Goal: Task Accomplishment & Management: Manage account settings

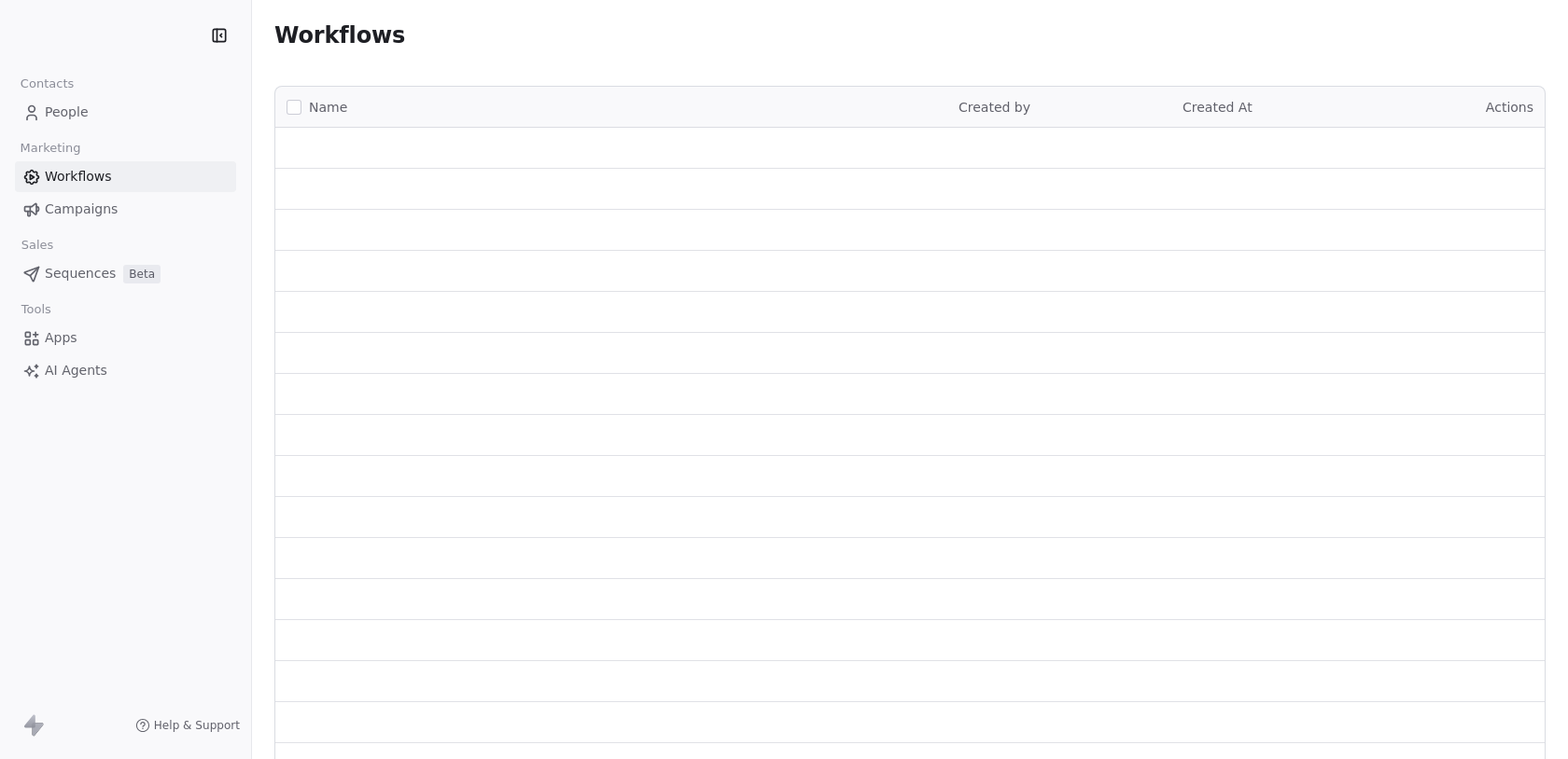
click at [68, 34] on html "Contacts People Marketing Workflows Campaigns Sales Sequences Beta Tools Apps A…" at bounding box center [784, 379] width 1568 height 759
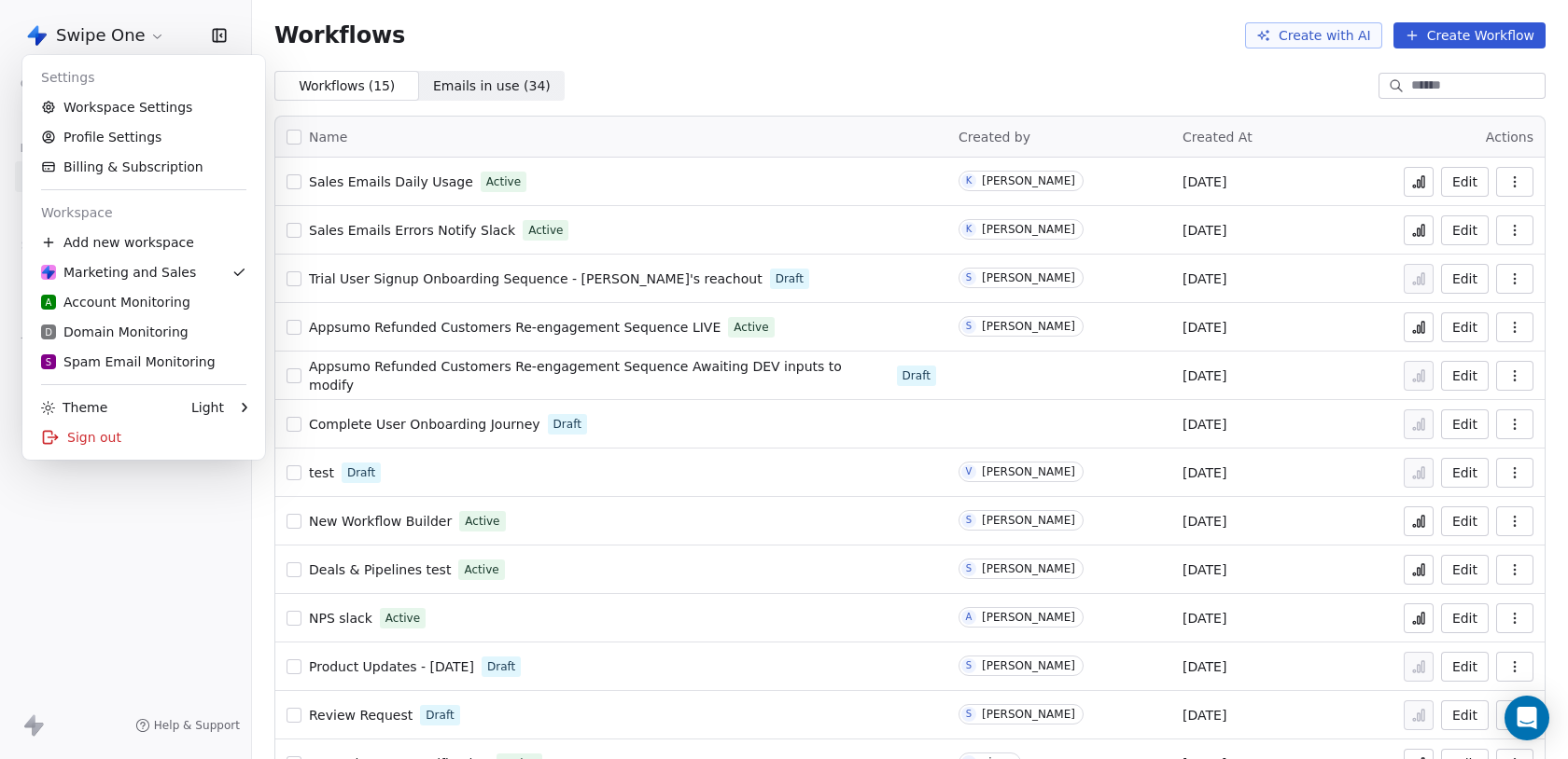
click at [69, 33] on html "Swipe One Contacts People Marketing Workflows Campaigns Sales Pipelines Sequenc…" at bounding box center [784, 379] width 1568 height 759
click at [113, 40] on html "Swipe One Contacts People Marketing Workflows Campaigns Sales Pipelines Sequenc…" at bounding box center [784, 379] width 1568 height 759
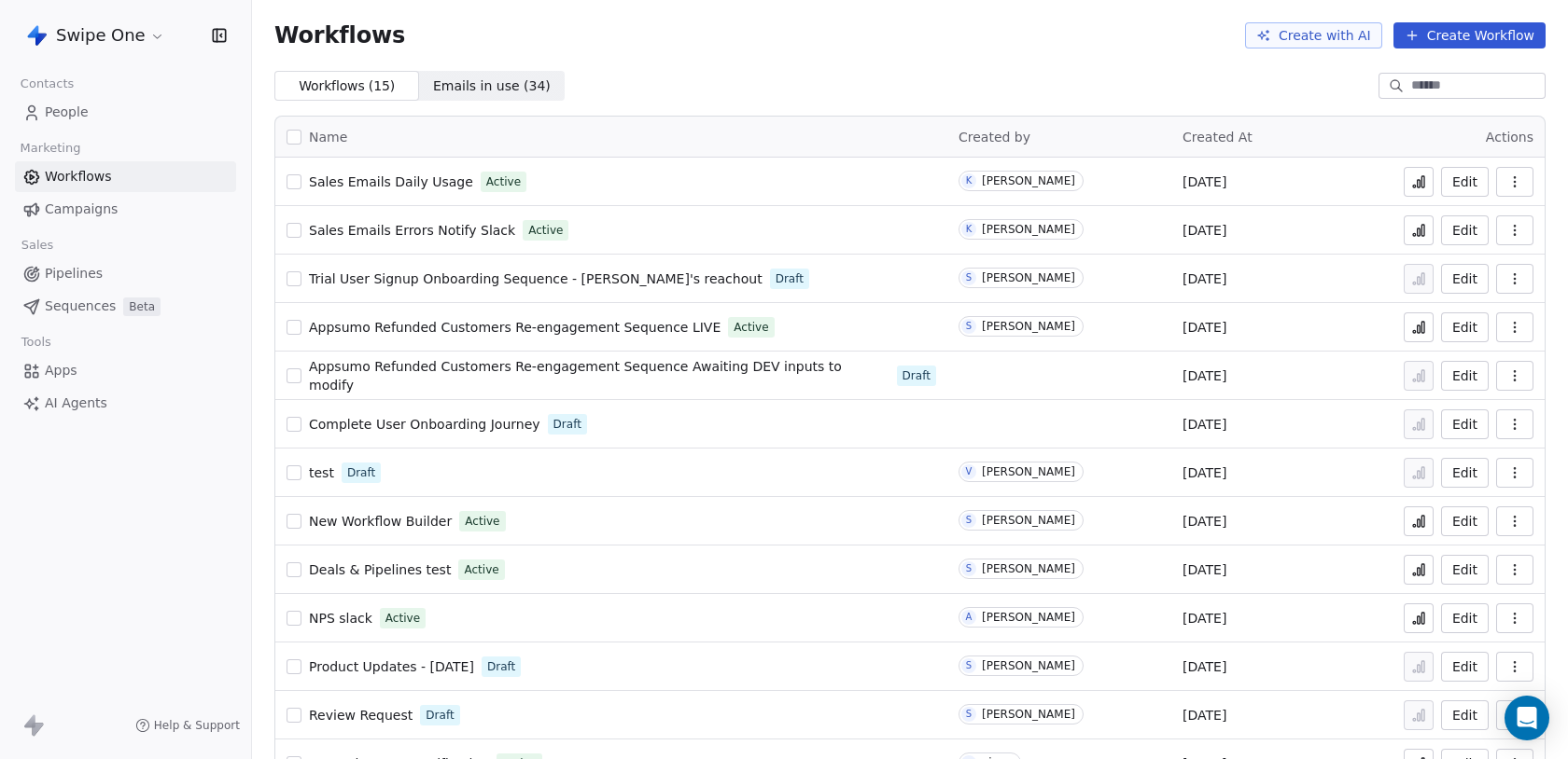
click at [370, 229] on span "Sales Emails Errors Notify Slack" at bounding box center [412, 230] width 207 height 15
click at [454, 218] on div "Sales Emails Errors Notify Slack Active" at bounding box center [611, 230] width 650 height 26
click at [455, 228] on span "Sales Emails Errors Notify Slack" at bounding box center [412, 230] width 207 height 15
click at [80, 44] on html "Swipe One Contacts People Marketing Workflows Campaigns Sales Pipelines Sequenc…" at bounding box center [784, 379] width 1568 height 759
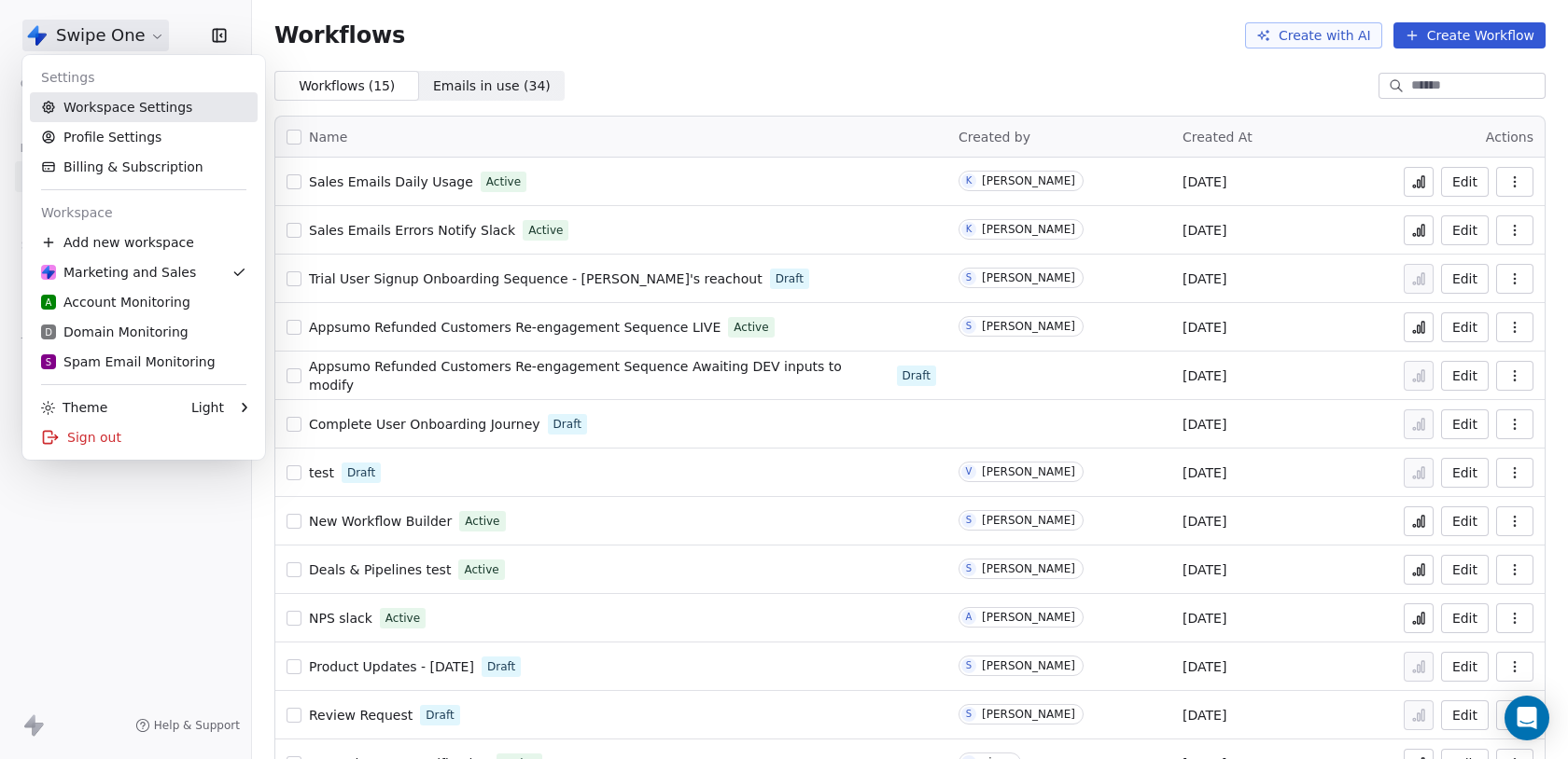
click at [125, 115] on link "Workspace Settings" at bounding box center [144, 107] width 228 height 30
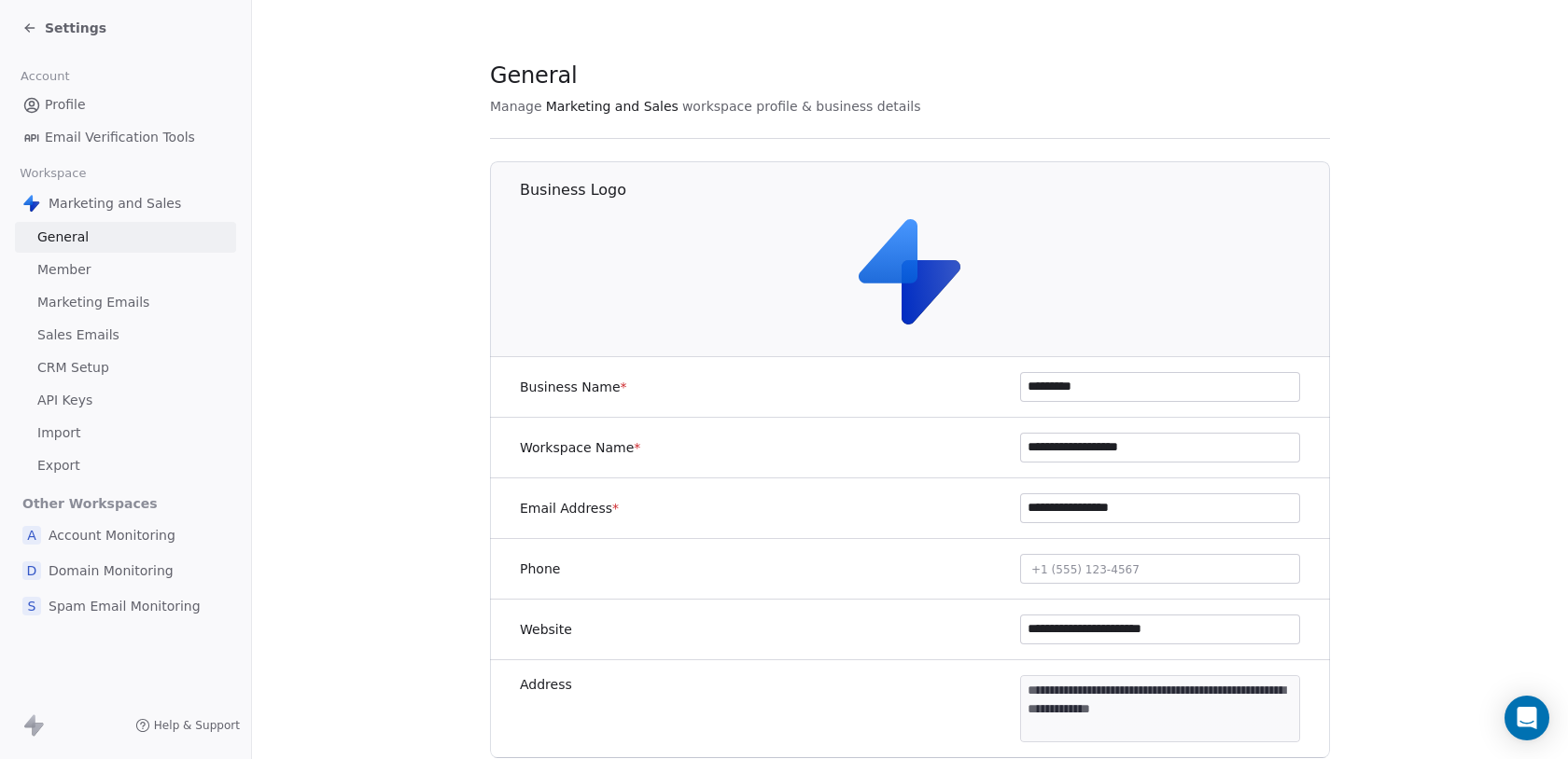
click at [103, 401] on link "API Keys" at bounding box center [125, 400] width 221 height 31
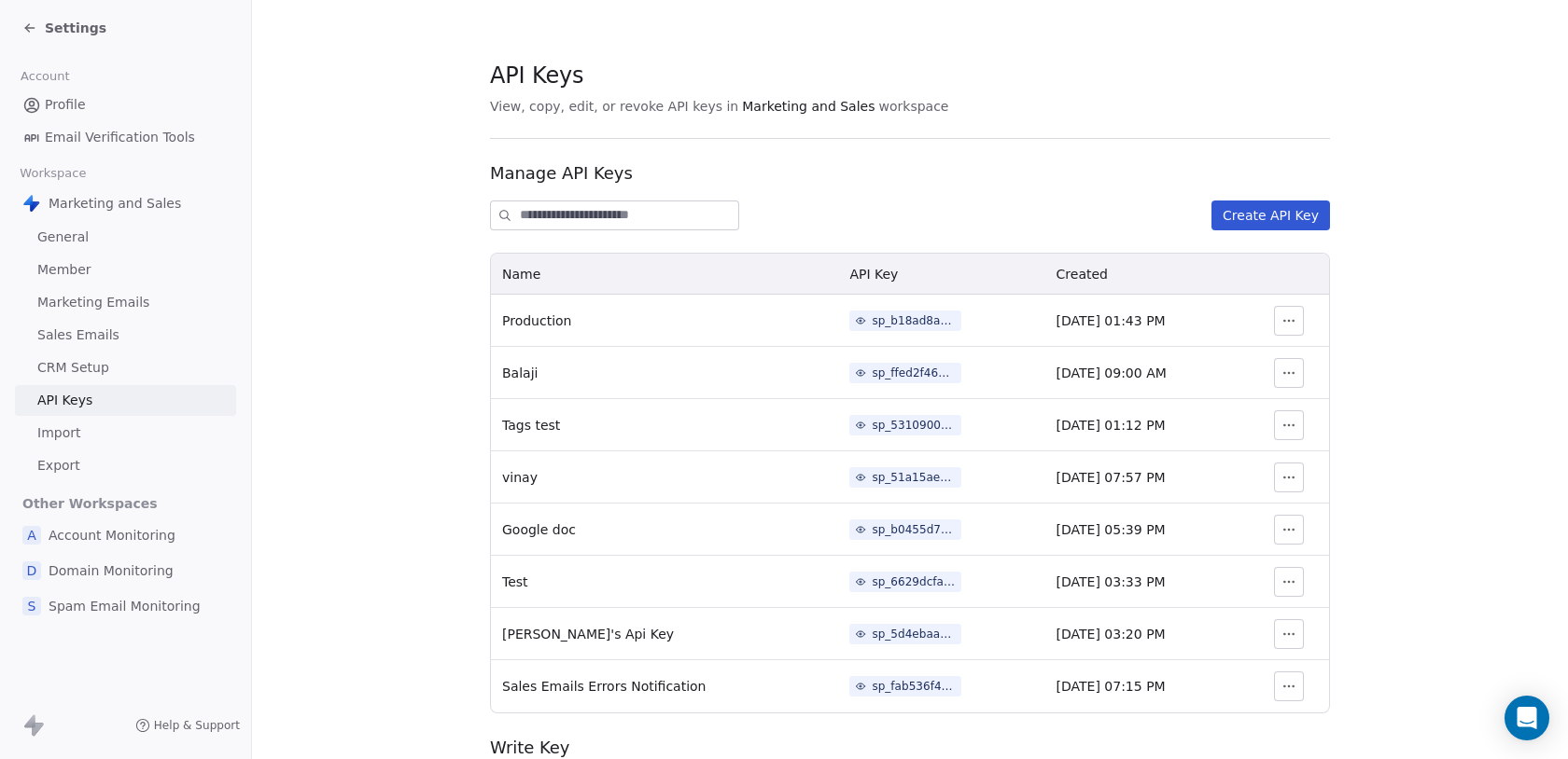
click at [901, 683] on div "sp_fab536f42b48424eb2cc7fa815076c2c" at bounding box center [913, 686] width 84 height 16
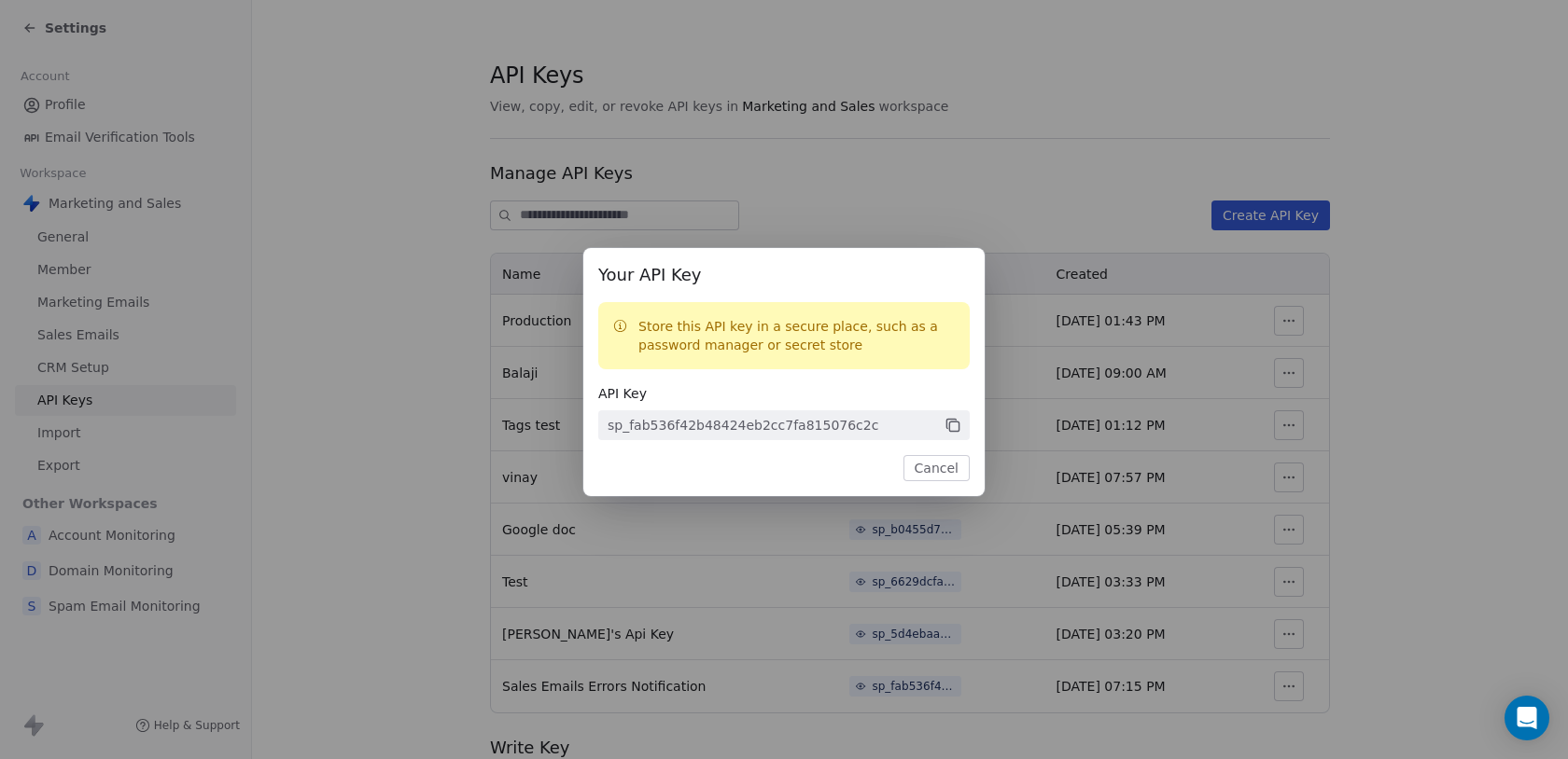
click at [955, 422] on icon at bounding box center [954, 427] width 10 height 10
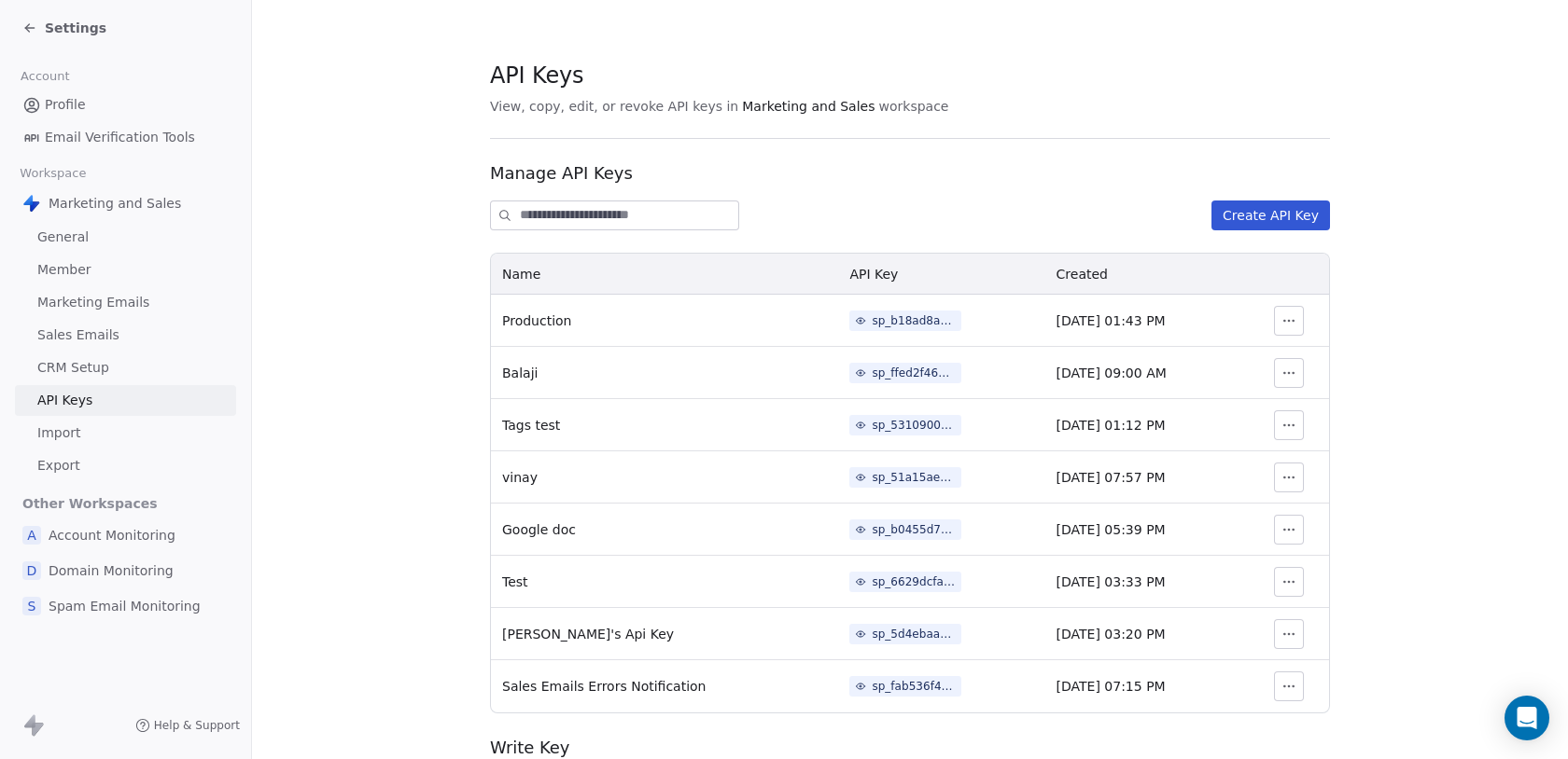
click at [1020, 174] on div "Your API Key Store this API key in a secure place, such as a password manager o…" at bounding box center [784, 379] width 1568 height 759
click at [895, 683] on div "sp_fab536f42b48424eb2cc7fa815076c2c" at bounding box center [913, 686] width 84 height 16
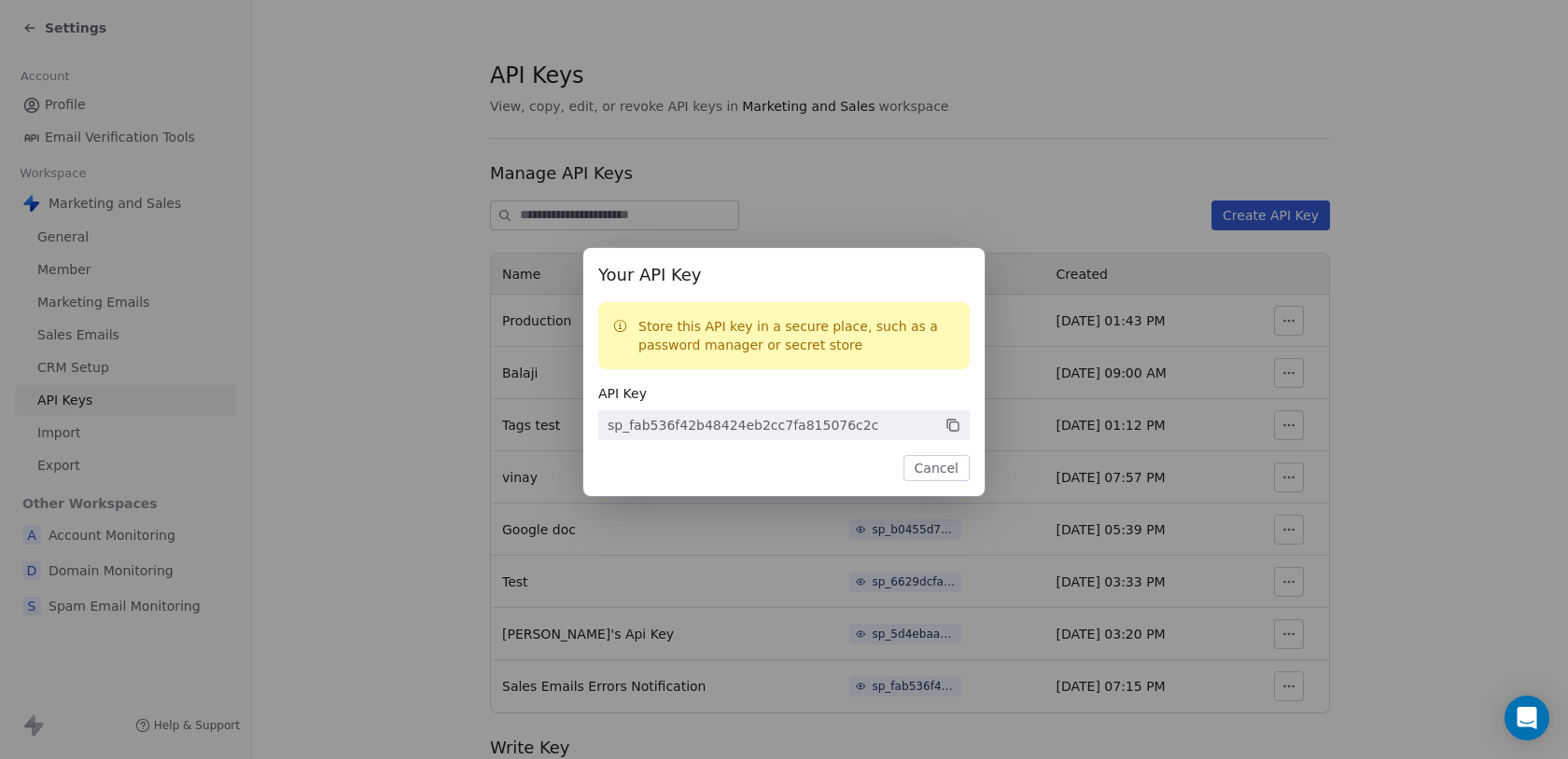
click at [1405, 516] on div "Your API Key Store this API key in a secure place, such as a password manager o…" at bounding box center [784, 379] width 1568 height 759
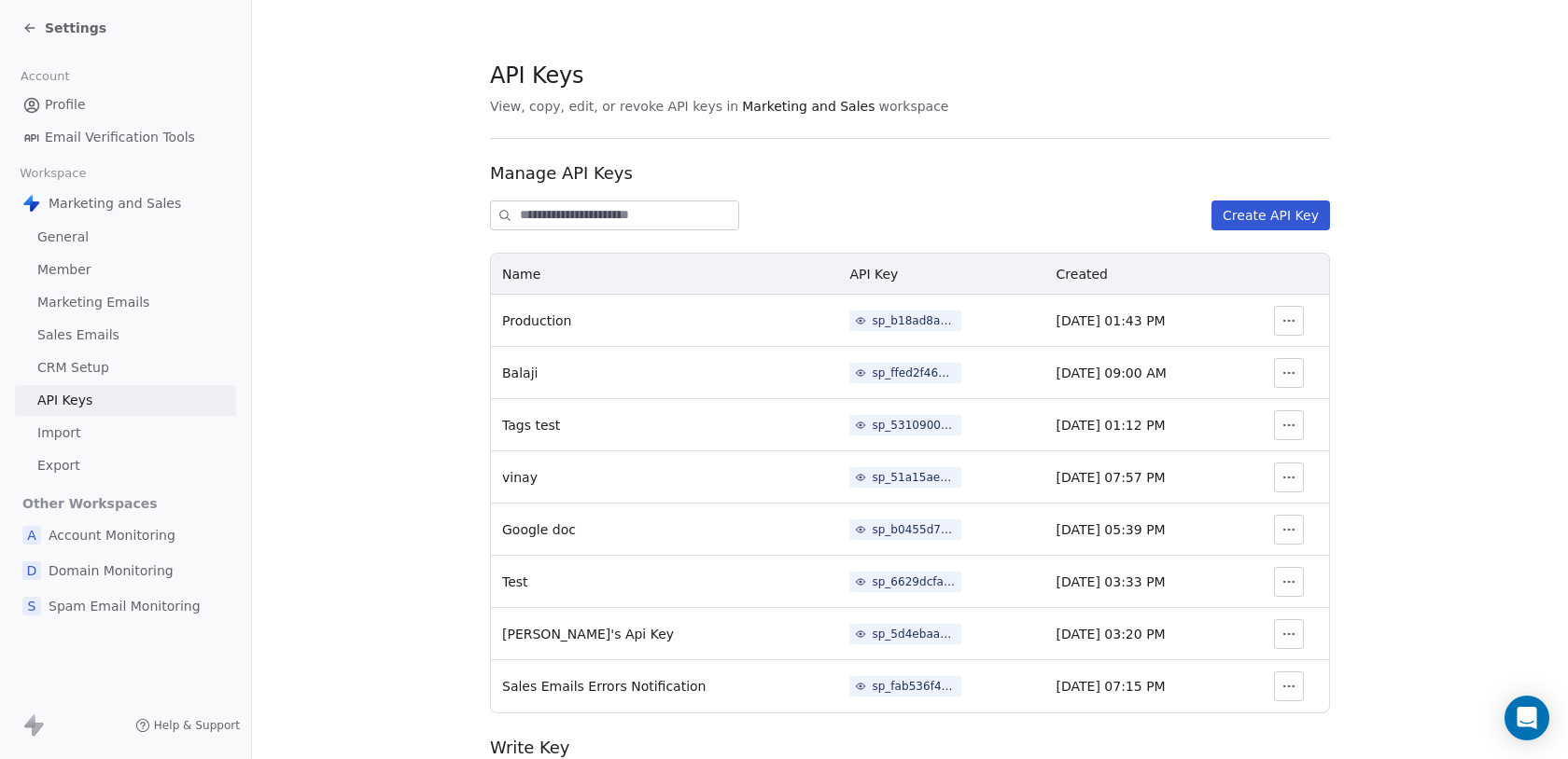
click at [1280, 696] on button "button" at bounding box center [1289, 686] width 30 height 30
click at [1339, 712] on section "API Keys View, copy, edit, or revoke API keys in Marketing and Sales workspace …" at bounding box center [910, 443] width 1316 height 887
click at [59, 25] on span "Settings" at bounding box center [76, 27] width 62 height 18
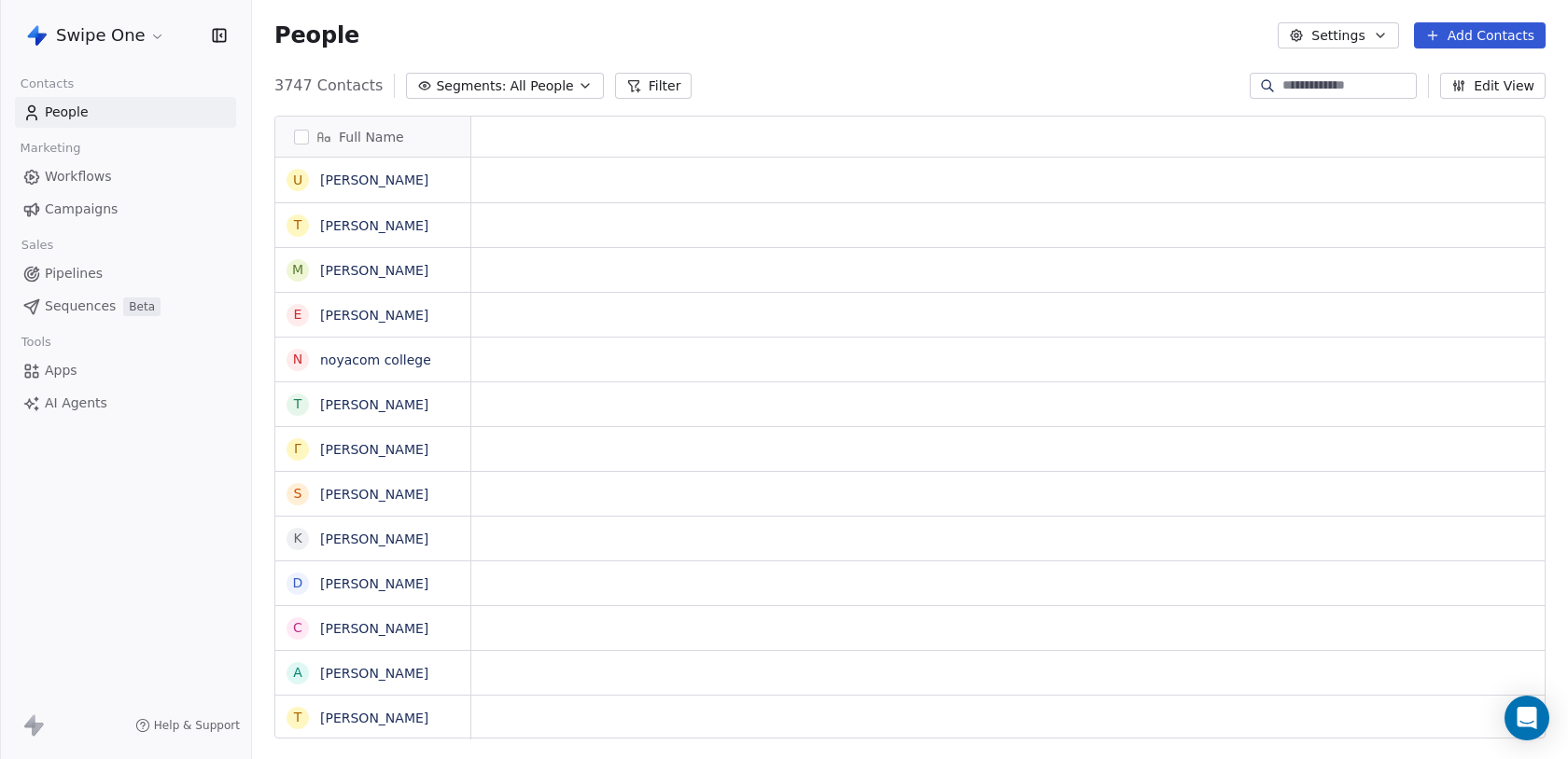
scroll to position [668, 1316]
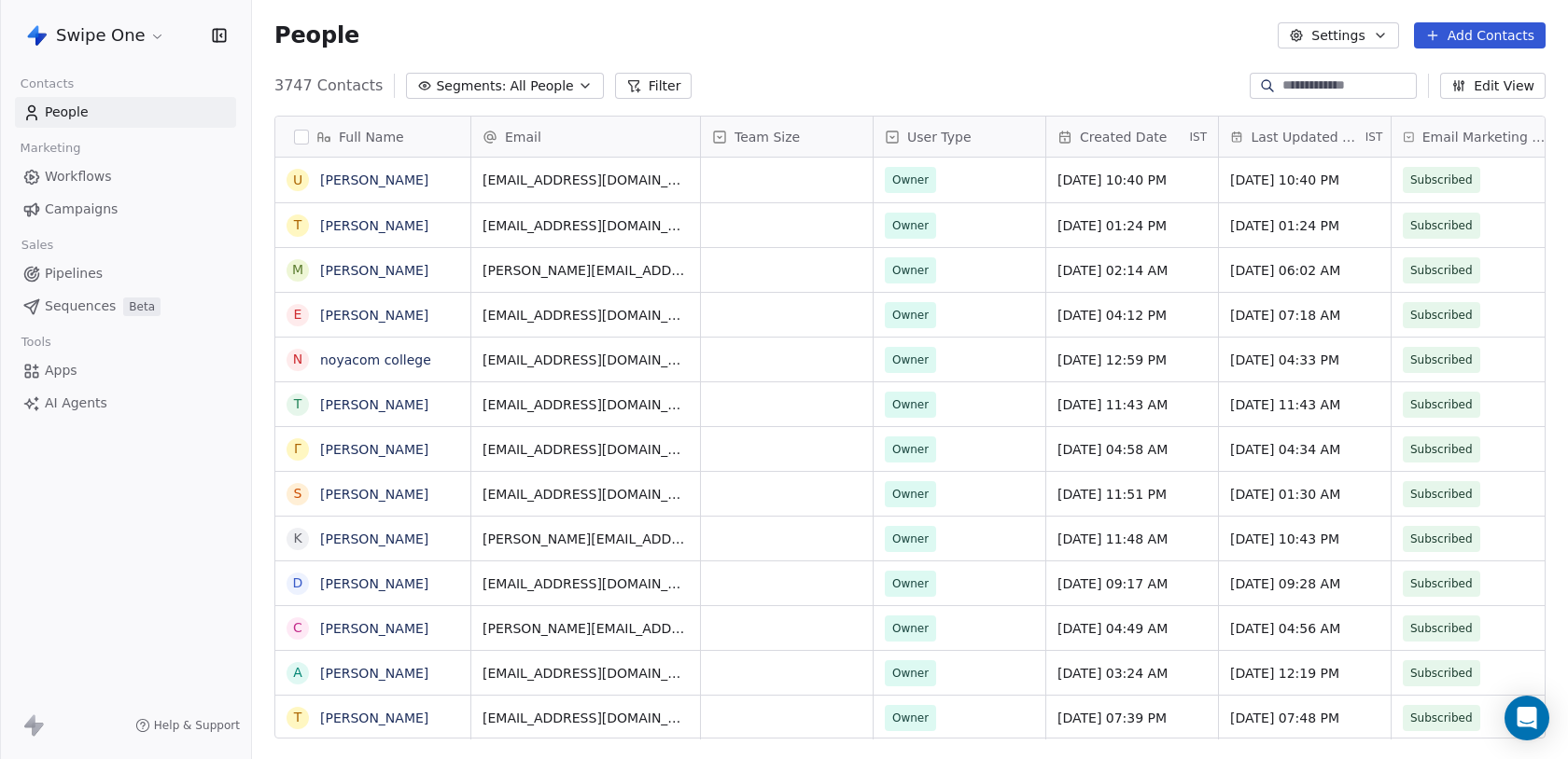
click at [132, 34] on html "Swipe One Contacts People Marketing Workflows Campaigns Sales Pipelines Sequenc…" at bounding box center [784, 379] width 1568 height 759
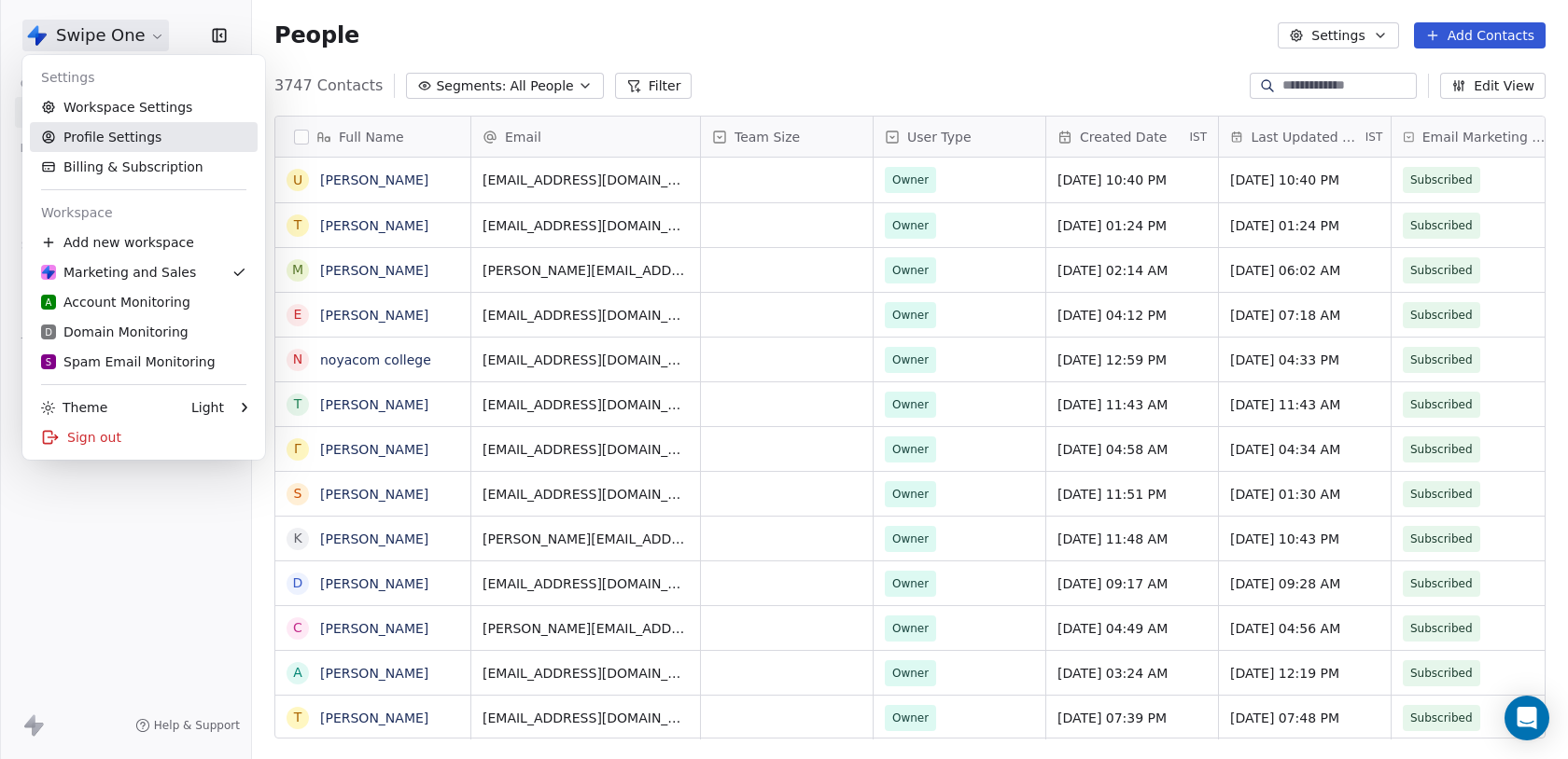
click at [120, 141] on link "Profile Settings" at bounding box center [144, 137] width 228 height 30
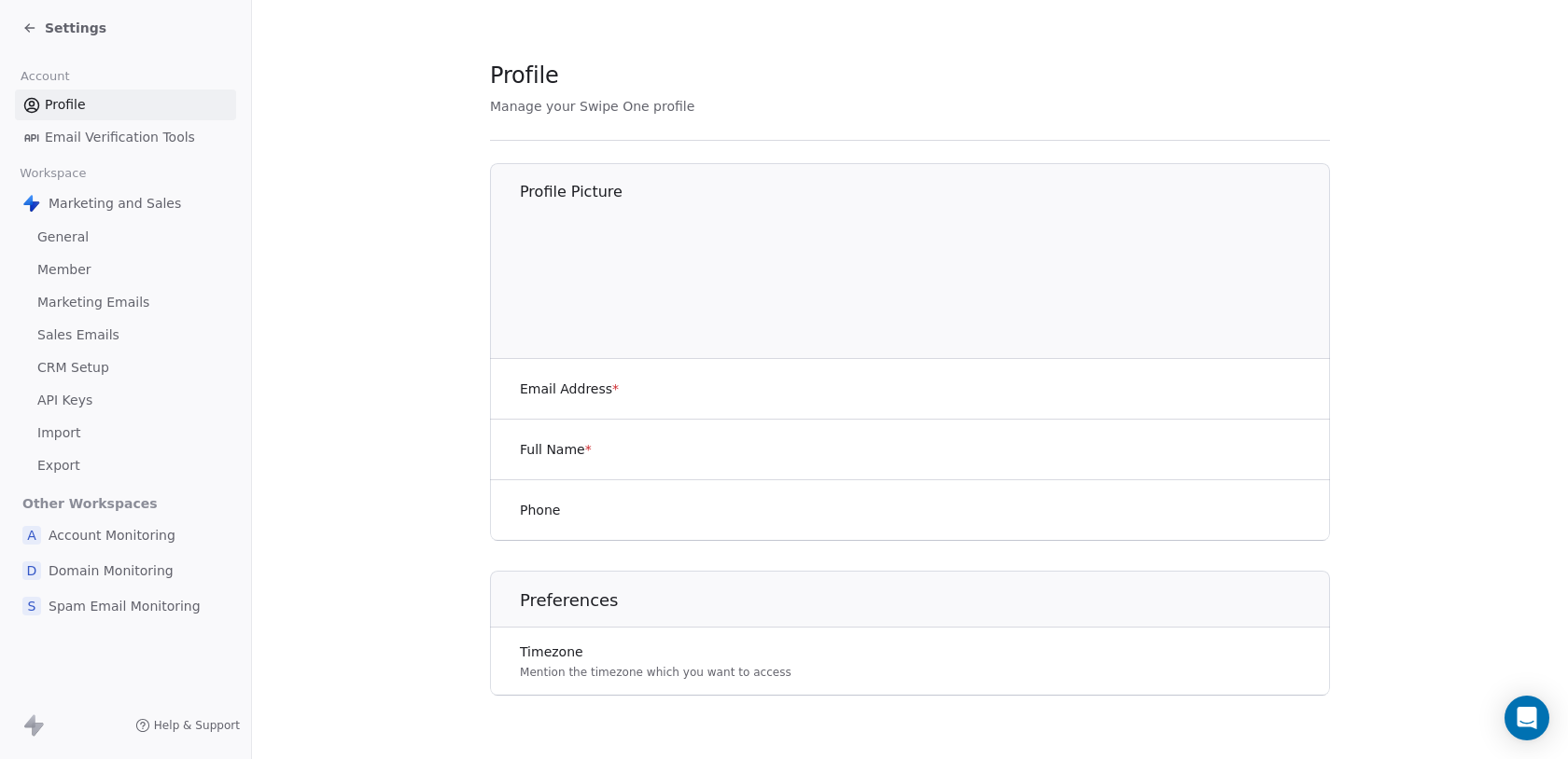
scroll to position [26, 0]
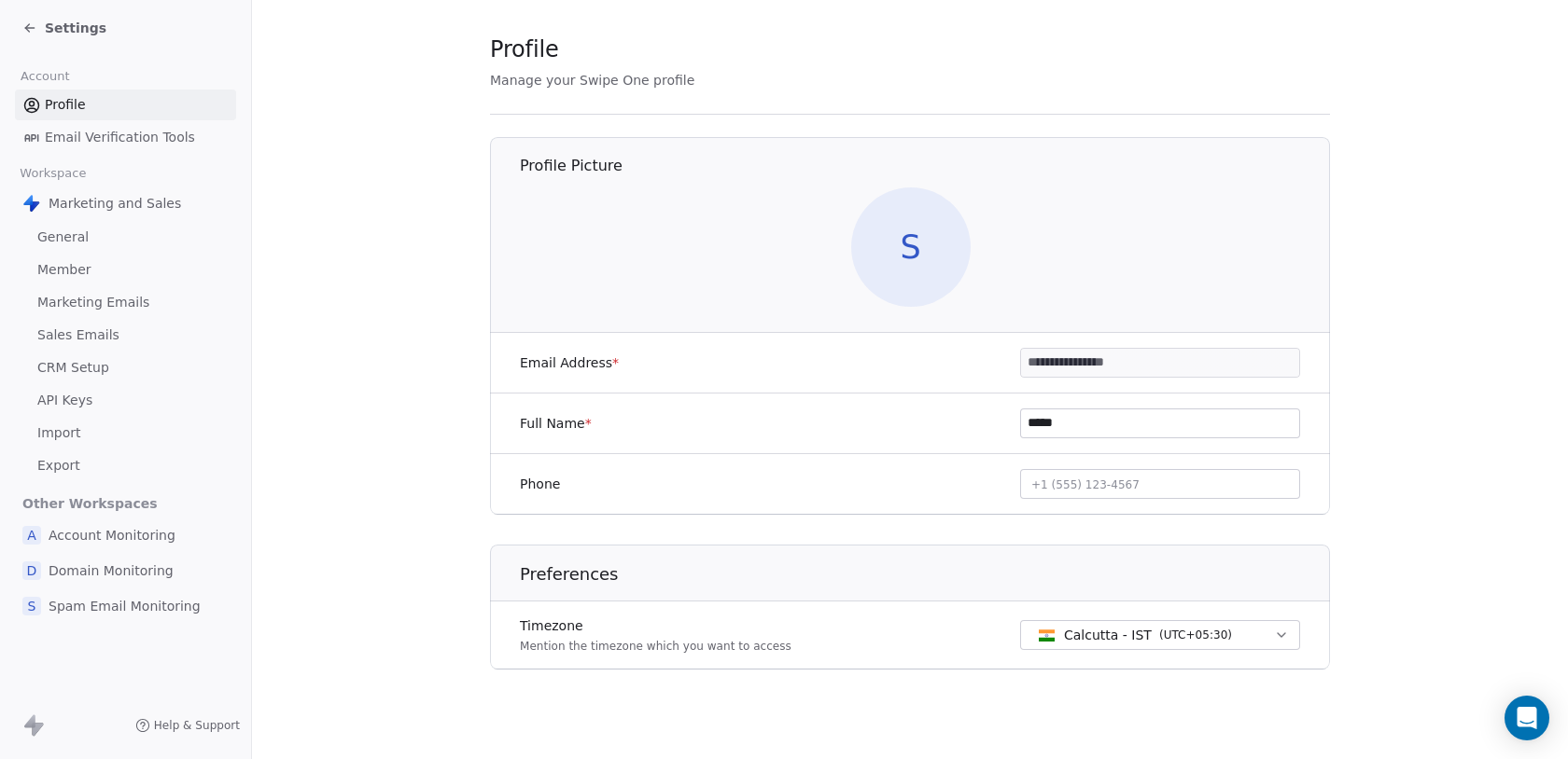
click at [95, 269] on link "Member" at bounding box center [125, 270] width 221 height 31
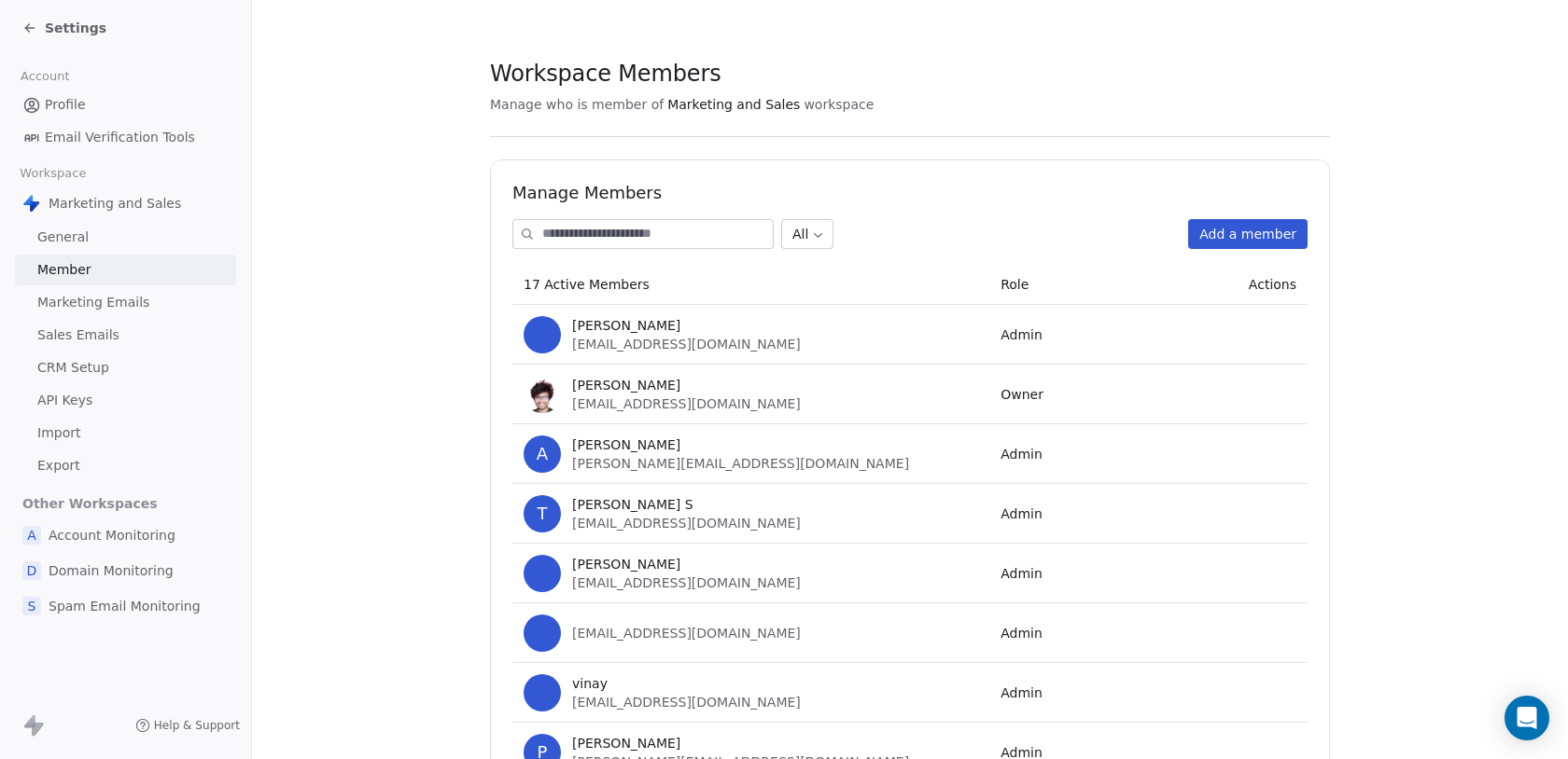
scroll to position [179, 0]
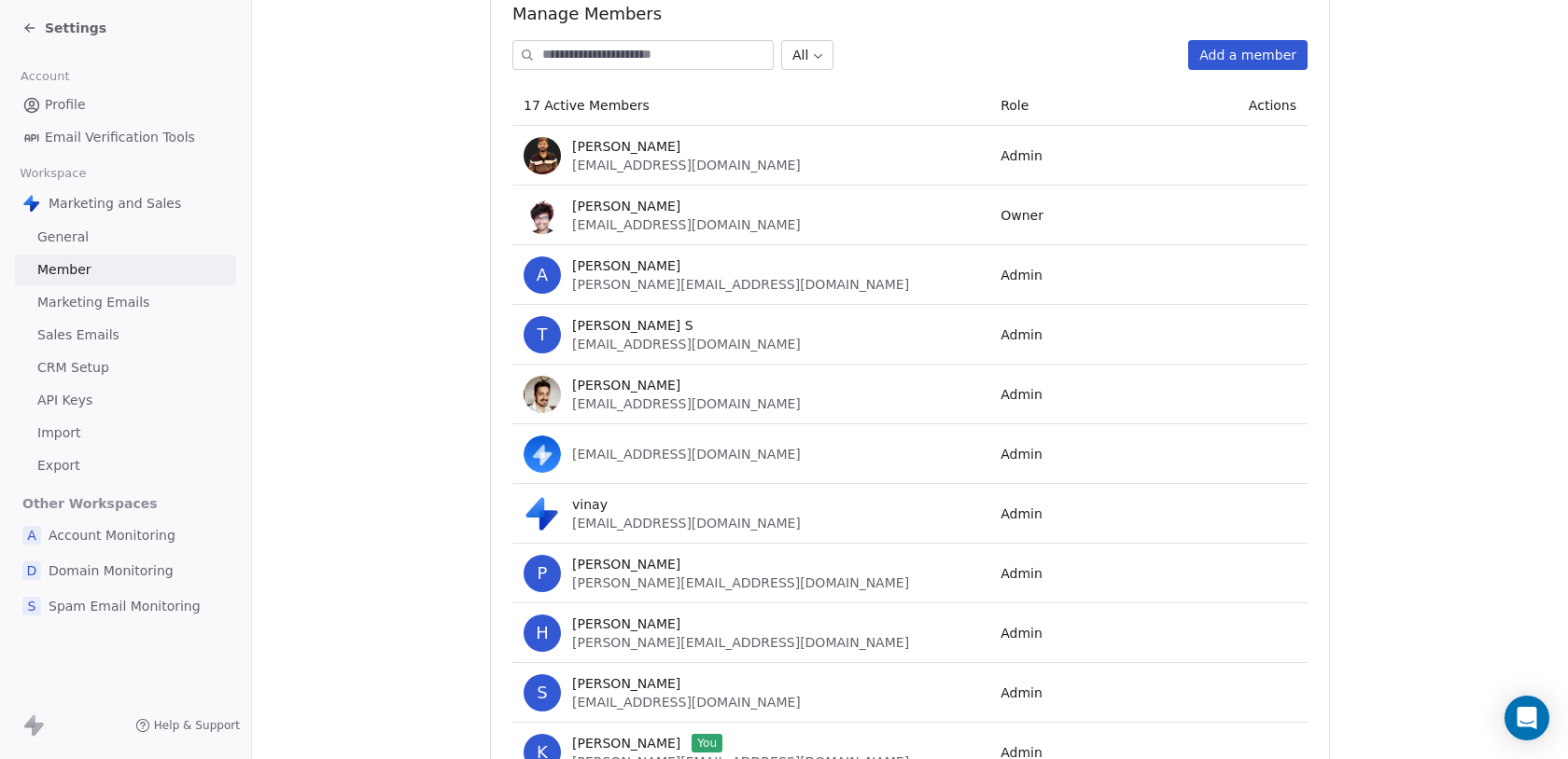
click at [83, 342] on span "Sales Emails" at bounding box center [78, 335] width 82 height 19
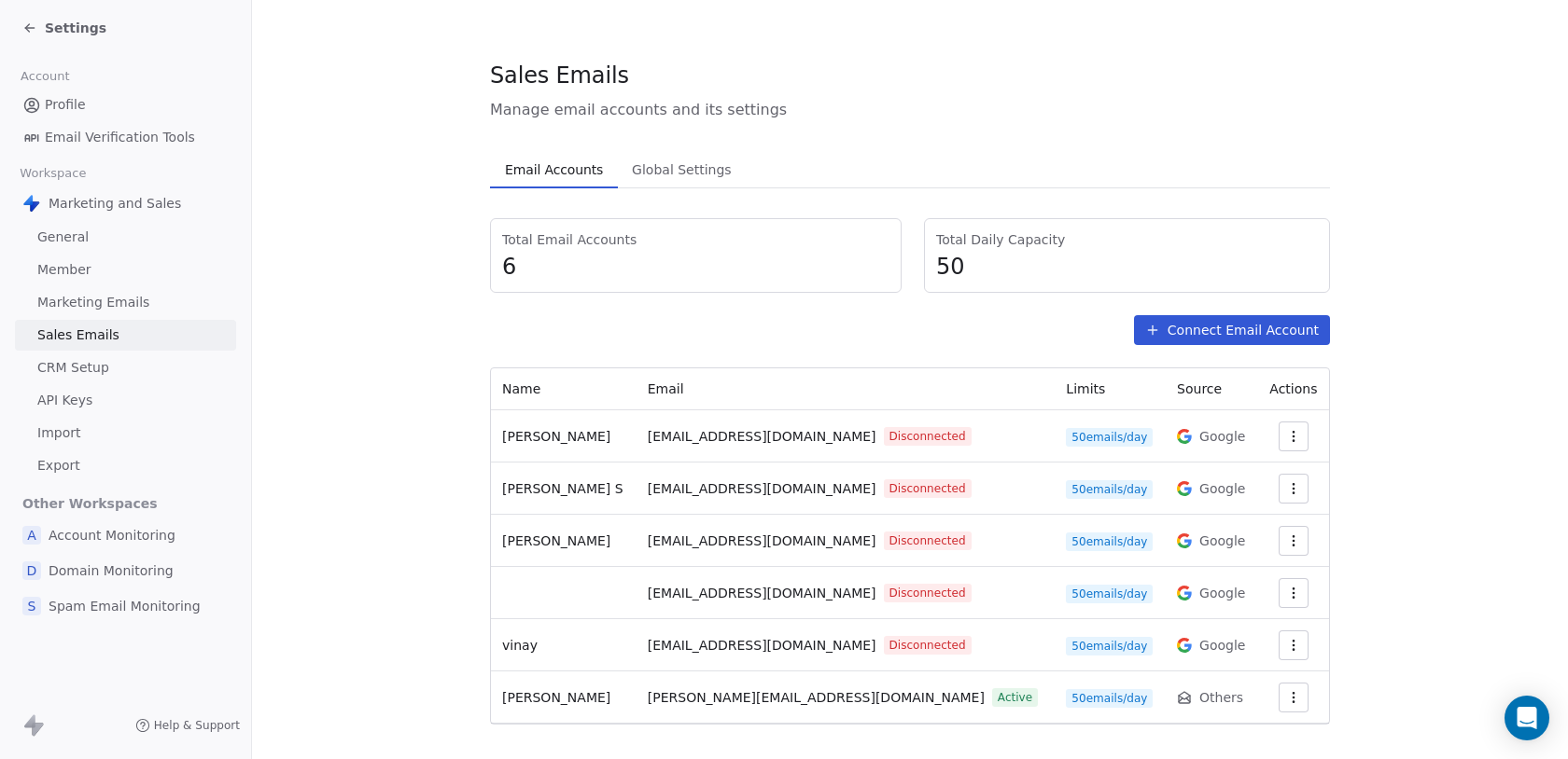
scroll to position [25, 0]
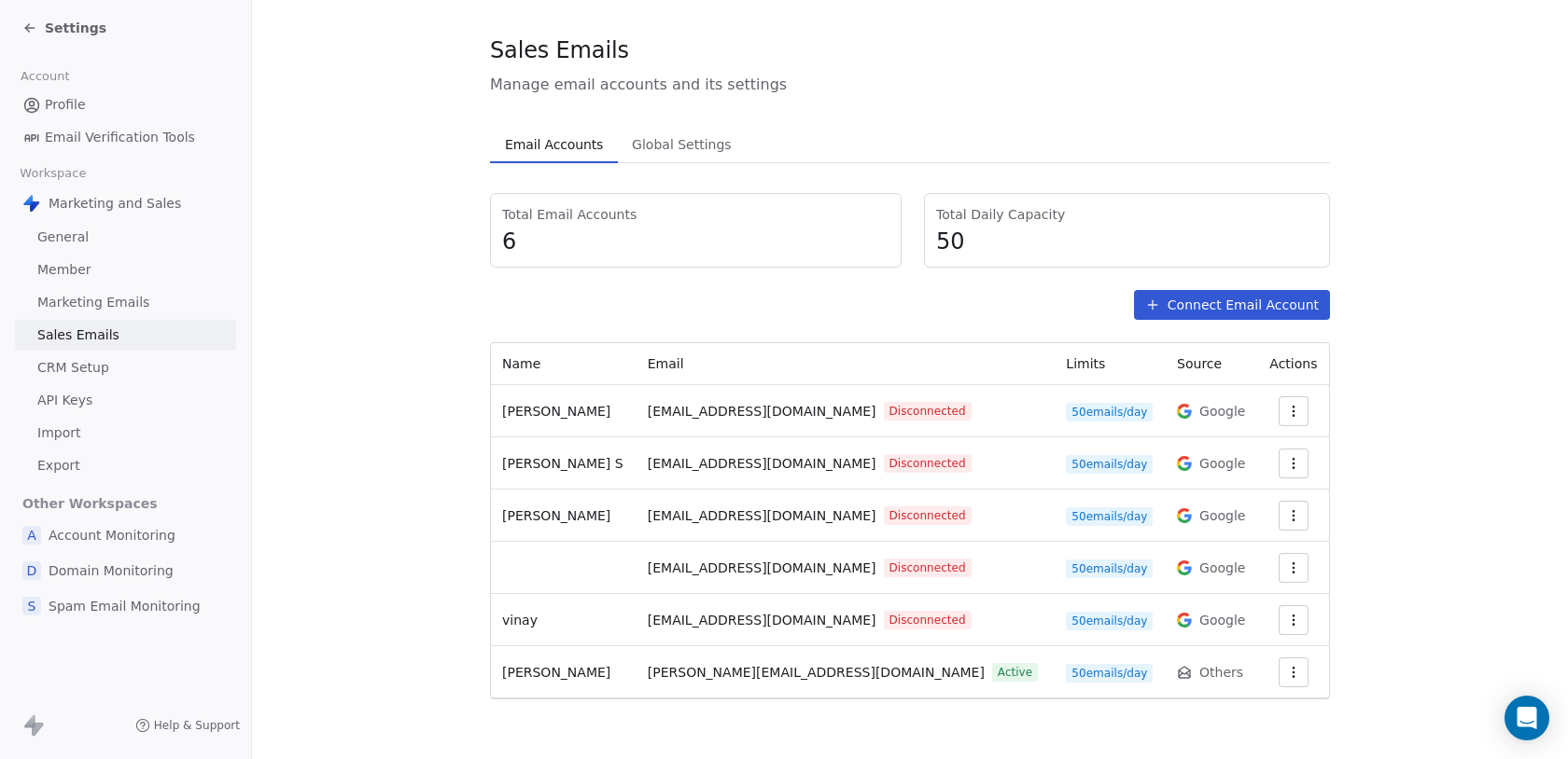
click at [1245, 310] on button "Connect Email Account" at bounding box center [1232, 304] width 196 height 30
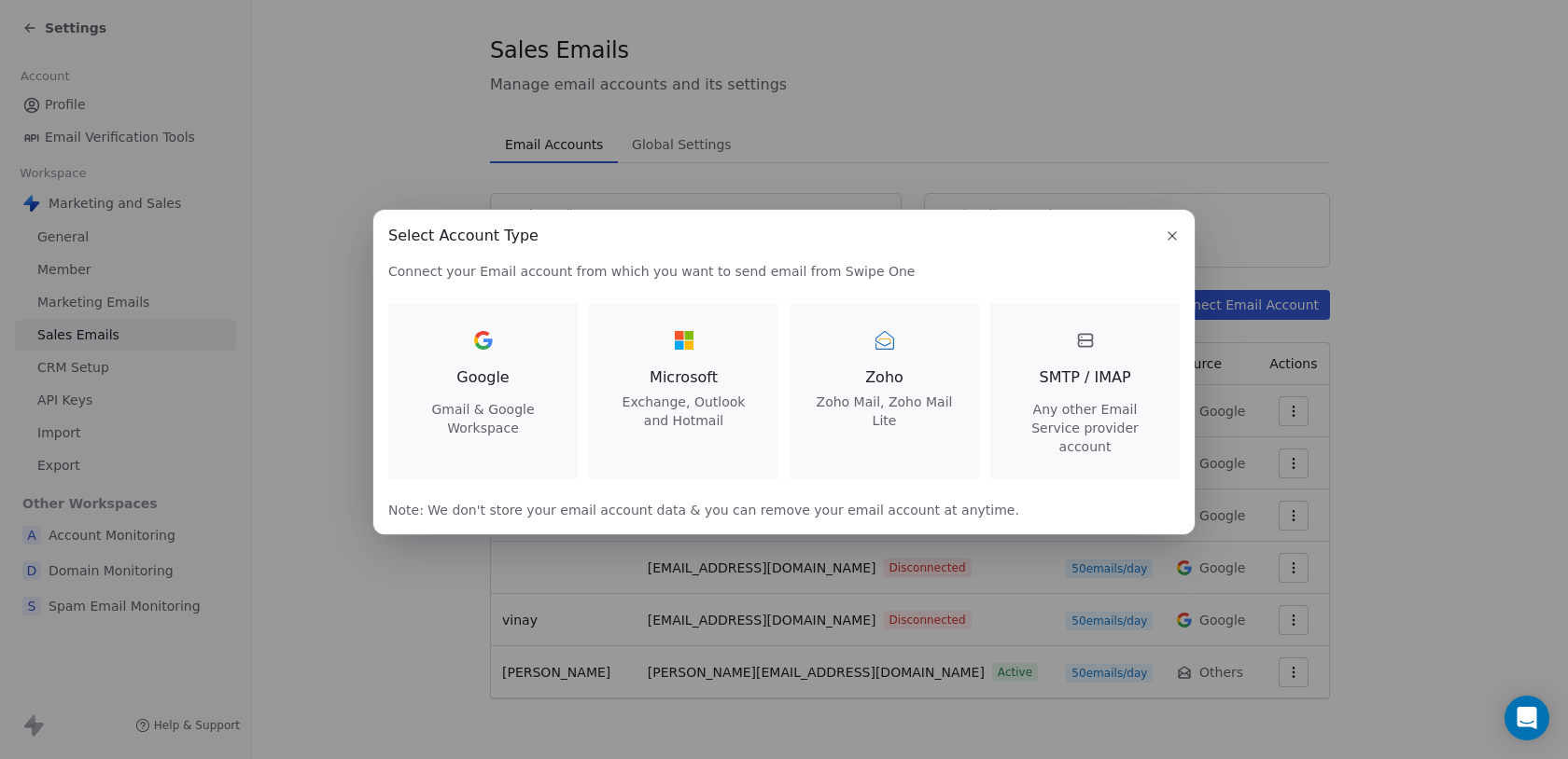
click at [449, 434] on span "Gmail & Google Workspace" at bounding box center [482, 419] width 144 height 37
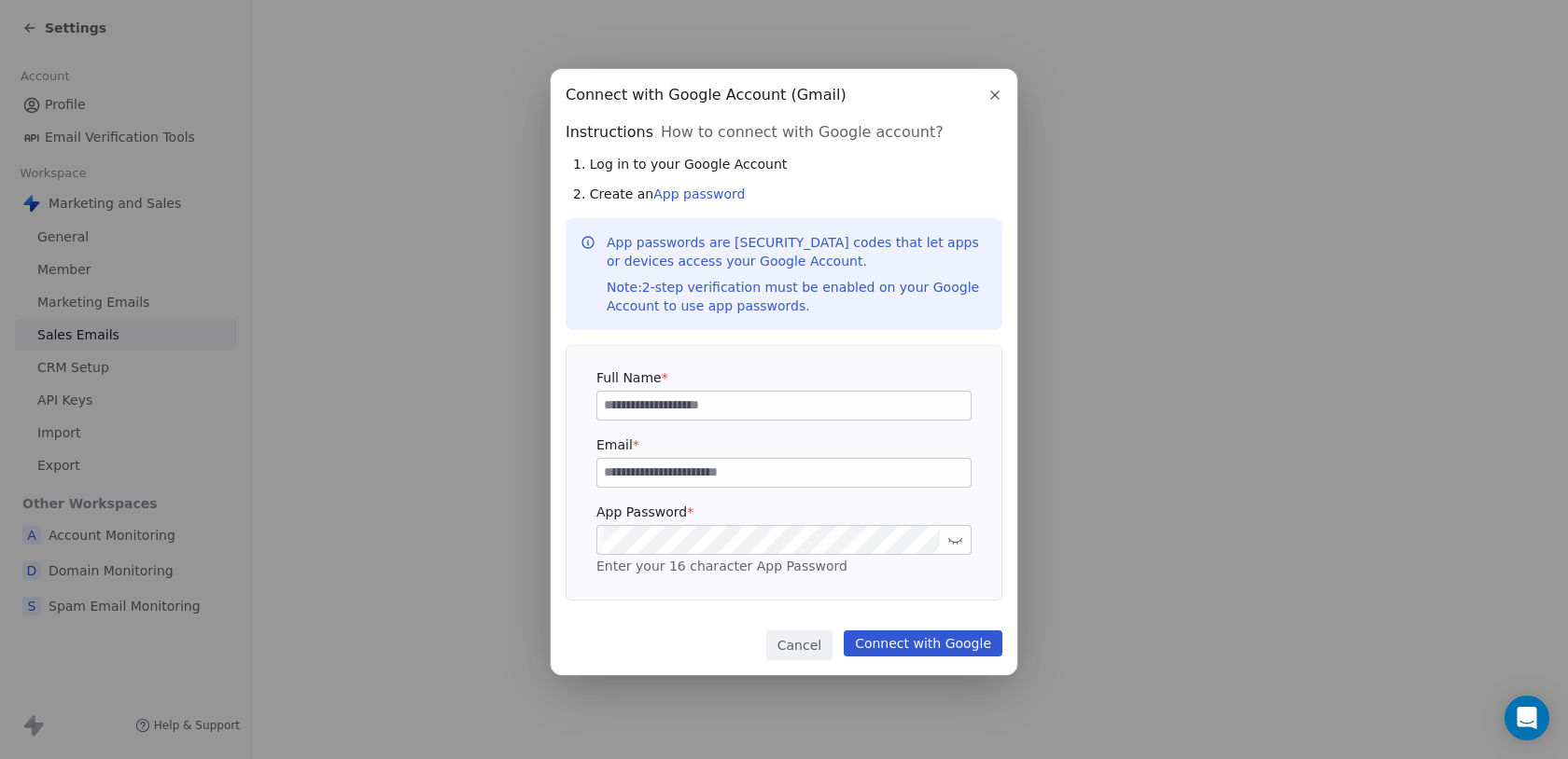
type input "**********"
click at [962, 538] on button at bounding box center [955, 540] width 23 height 23
click at [805, 481] on input "**********" at bounding box center [784, 472] width 373 height 28
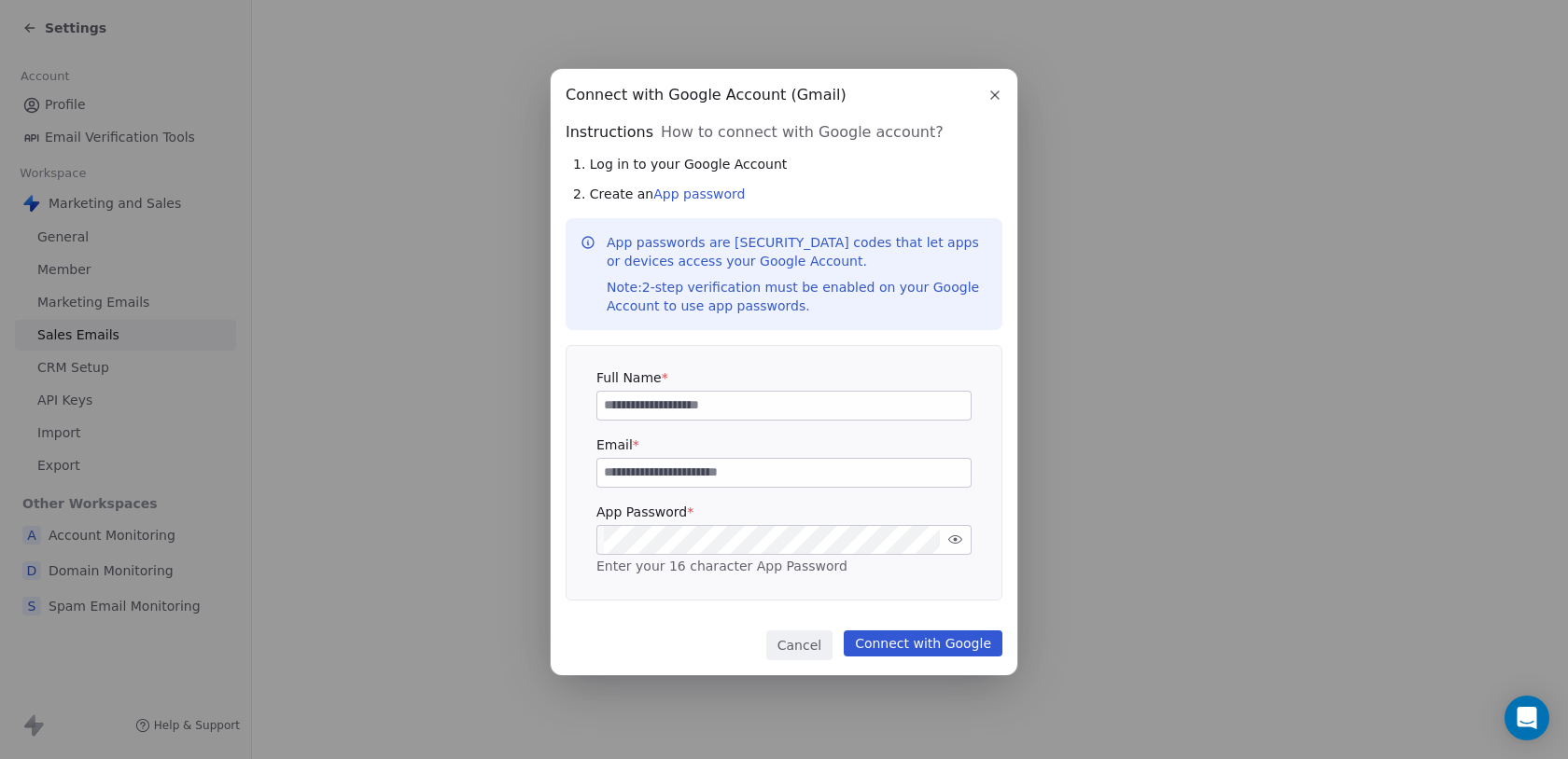
click at [779, 399] on input at bounding box center [784, 405] width 373 height 28
click at [682, 186] on link "App password" at bounding box center [699, 193] width 91 height 15
copy link "App password"
click at [733, 418] on input at bounding box center [784, 405] width 373 height 28
click at [947, 537] on button at bounding box center [955, 540] width 23 height 23
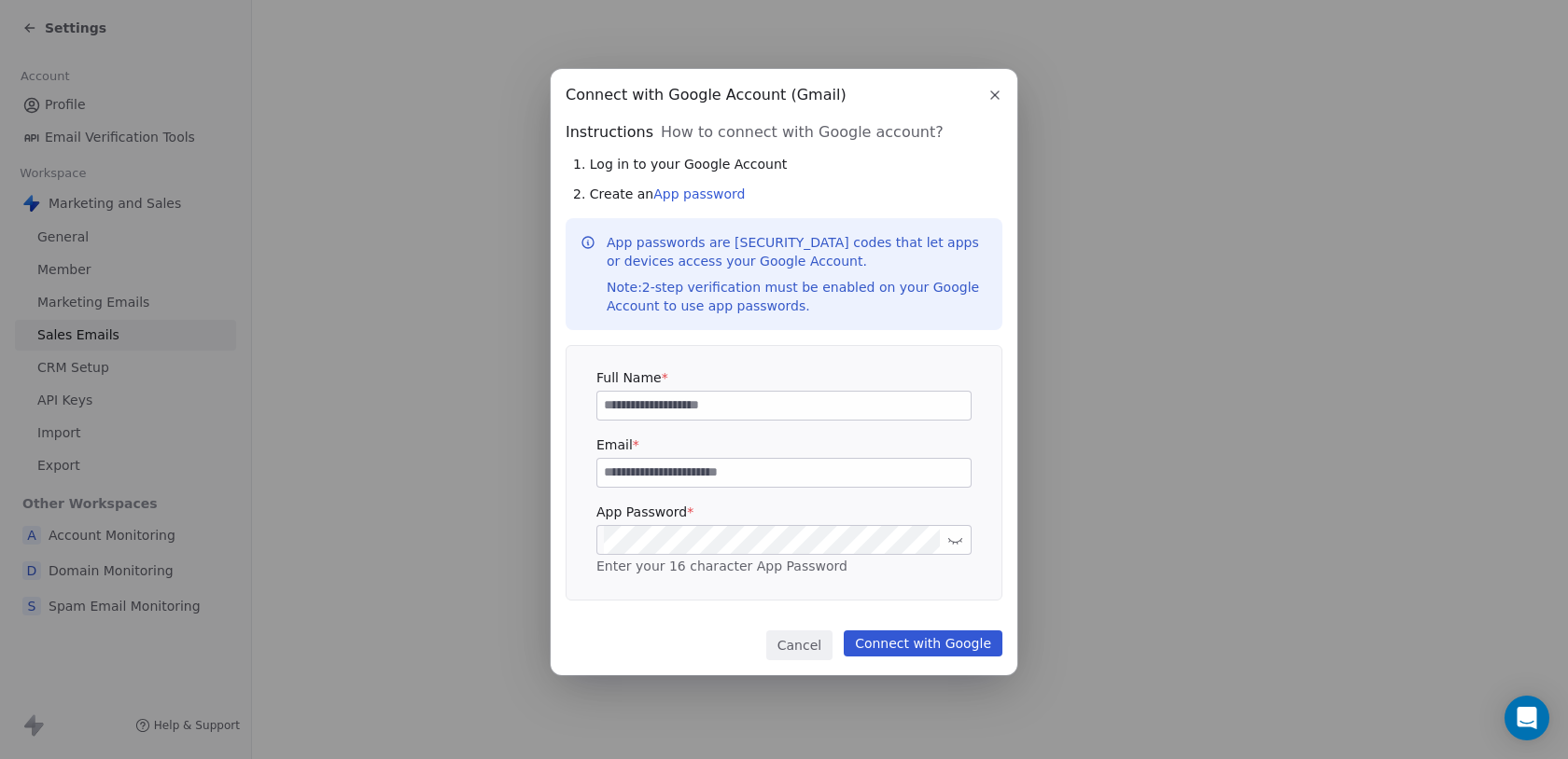
click at [966, 545] on button at bounding box center [955, 540] width 23 height 23
click at [804, 470] on input at bounding box center [784, 472] width 373 height 28
click at [718, 392] on input at bounding box center [784, 405] width 373 height 28
type input "**********"
click at [722, 463] on input at bounding box center [784, 472] width 373 height 28
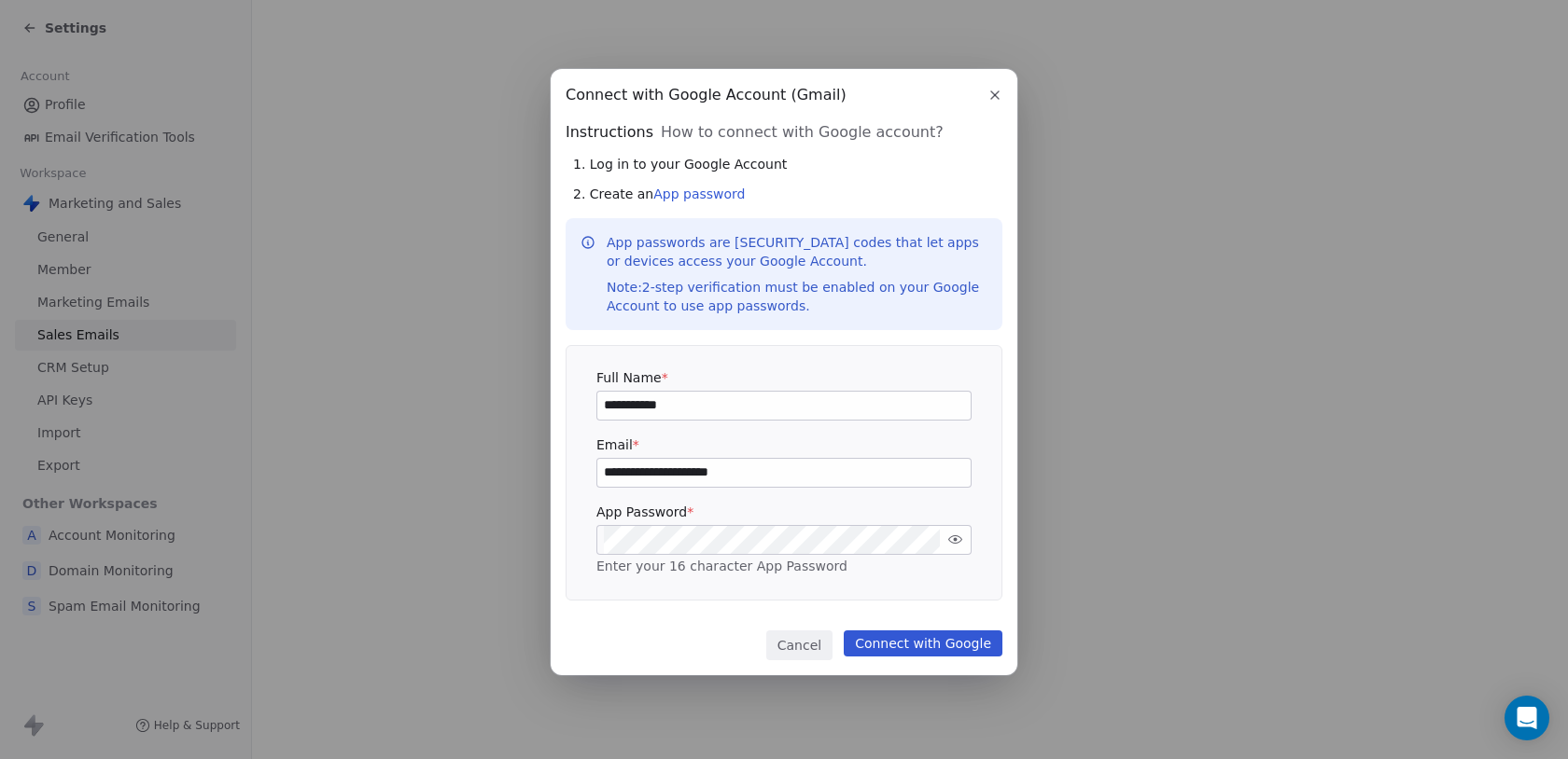
type input "**********"
click at [911, 639] on button "Connect with Google" at bounding box center [923, 644] width 159 height 26
